Goal: Find specific page/section: Find specific page/section

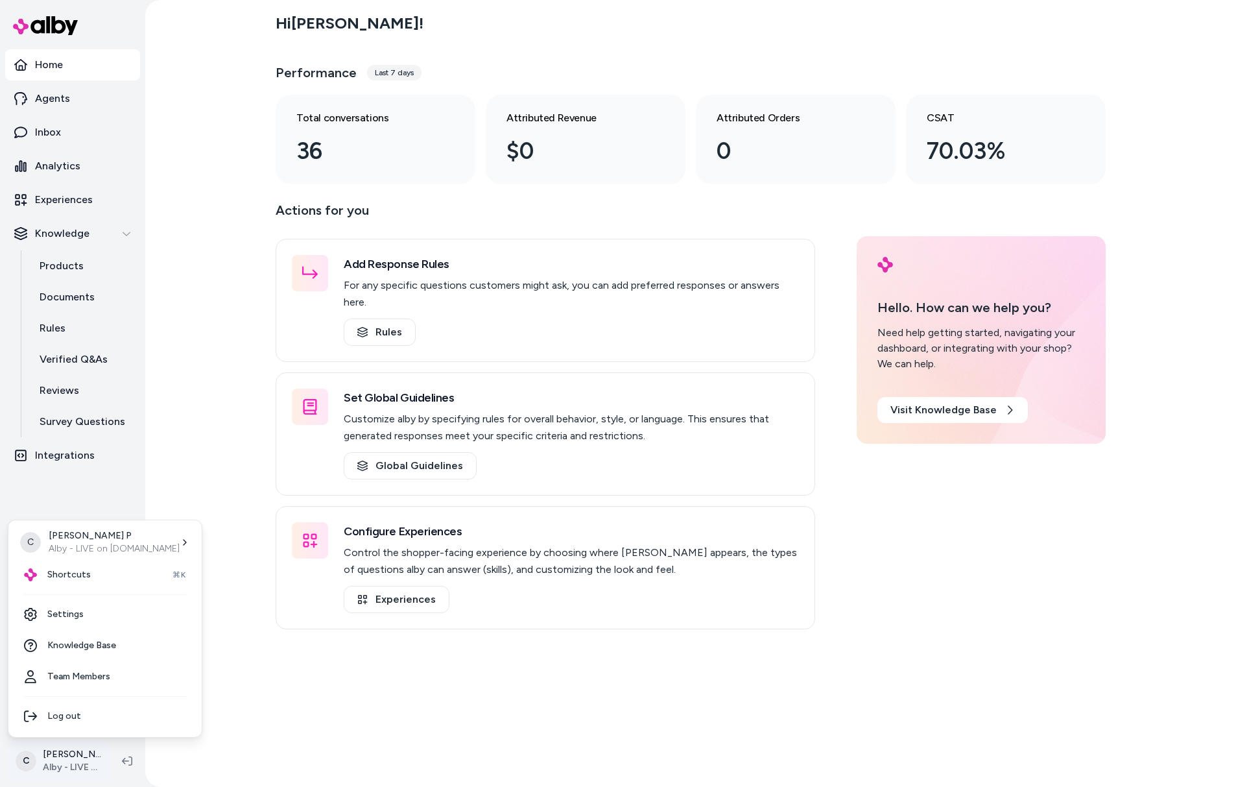
click at [82, 766] on html "Home Agents Inbox Analytics Experiences Knowledge Products Documents Rules Veri…" at bounding box center [618, 393] width 1236 height 787
click at [62, 568] on span "Shortcuts" at bounding box center [68, 574] width 43 height 13
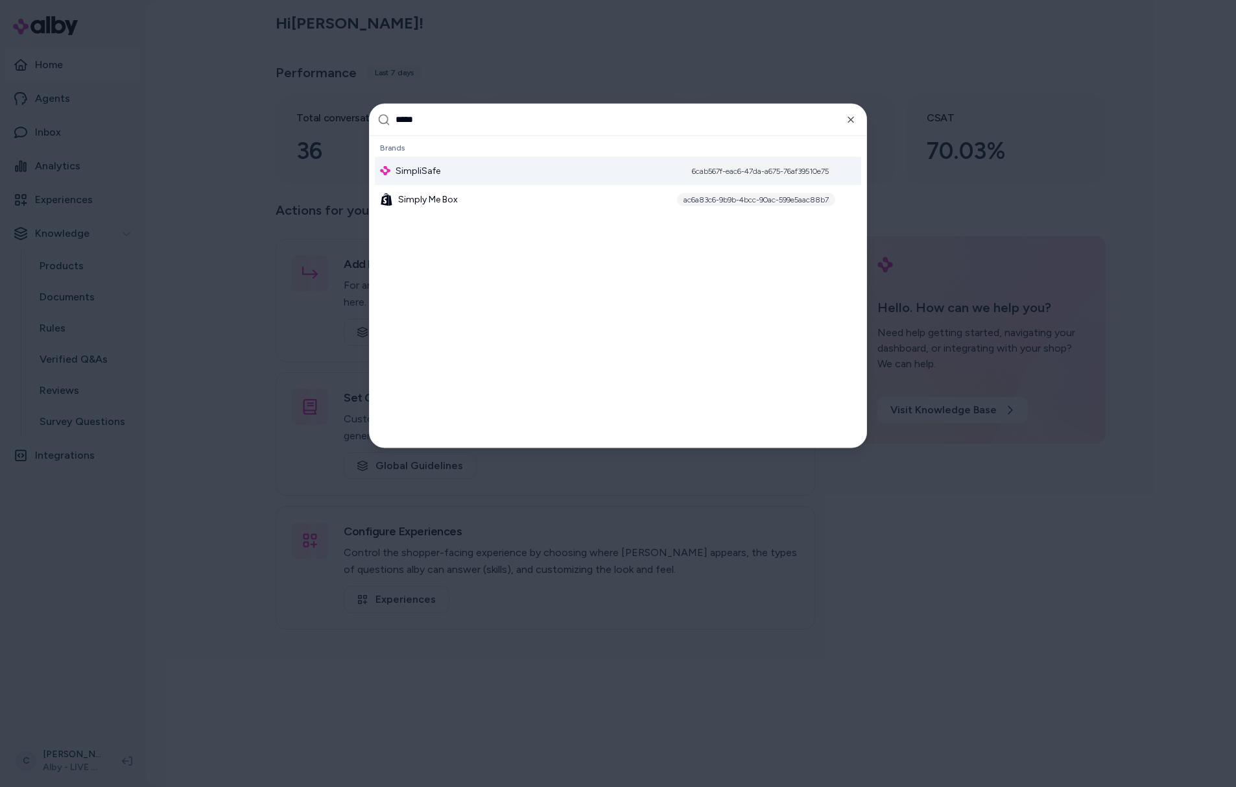
type input "*****"
click at [487, 172] on div "SimpliSafe 6cab567f-eac6-47da-a675-76af39510e75" at bounding box center [618, 170] width 487 height 29
